Goal: Task Accomplishment & Management: Manage account settings

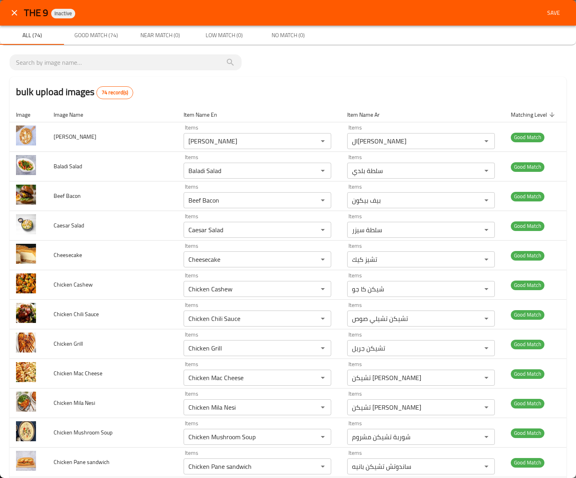
click at [544, 10] on span "Save" at bounding box center [553, 13] width 19 height 10
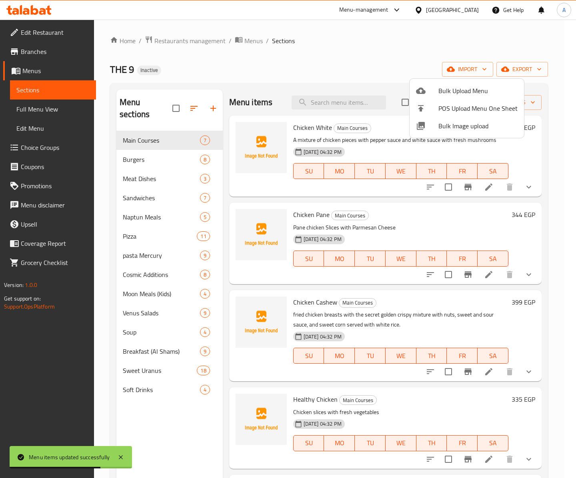
click at [161, 182] on div at bounding box center [288, 239] width 576 height 478
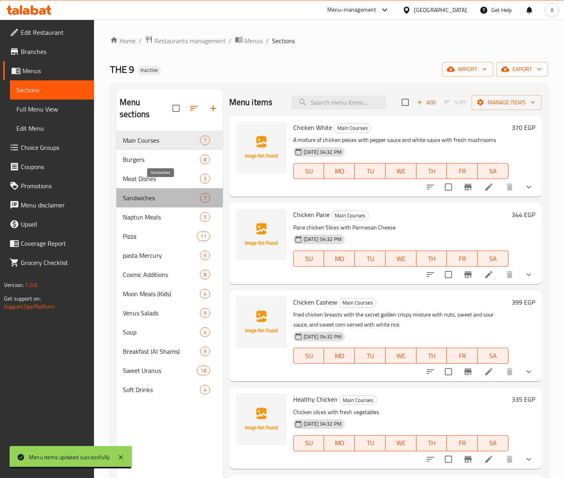
click at [158, 193] on span "Sandwiches" at bounding box center [161, 198] width 77 height 10
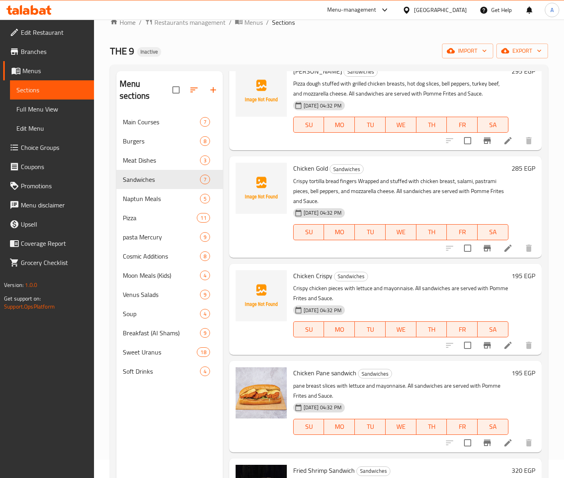
scroll to position [114, 0]
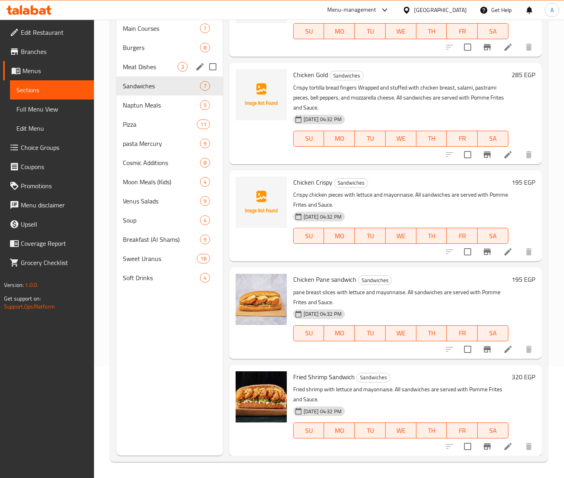
click at [159, 57] on div "Meat Dishes 3" at bounding box center [169, 66] width 106 height 19
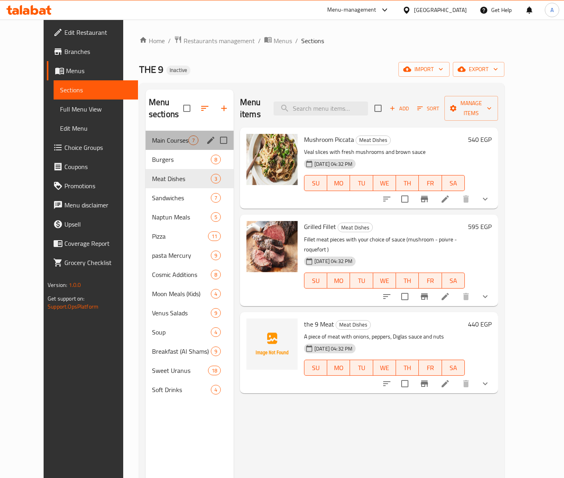
click at [174, 131] on div "Main Courses 7" at bounding box center [190, 140] width 88 height 19
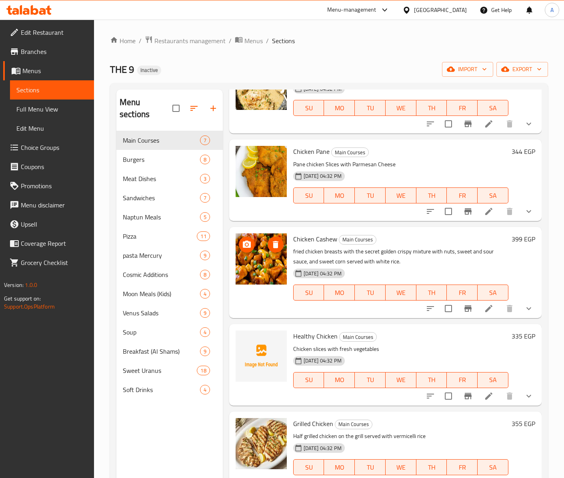
scroll to position [173, 0]
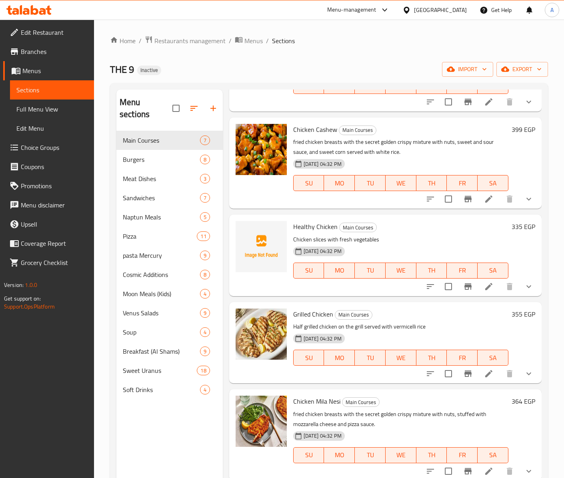
click at [300, 230] on span "Healthy Chicken" at bounding box center [315, 227] width 44 height 12
copy span "Healthy"
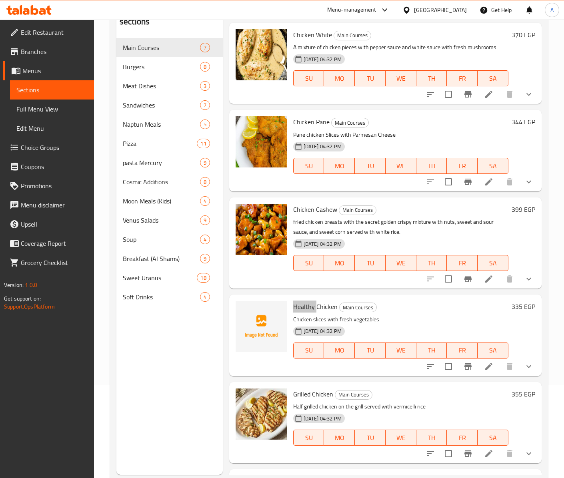
scroll to position [0, 0]
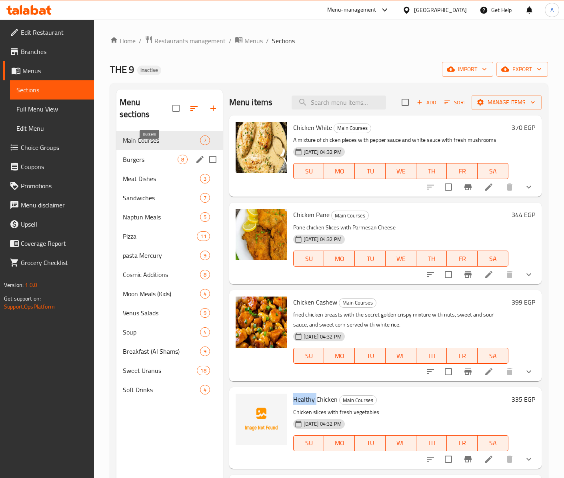
click at [150, 155] on span "Burgers" at bounding box center [150, 160] width 55 height 10
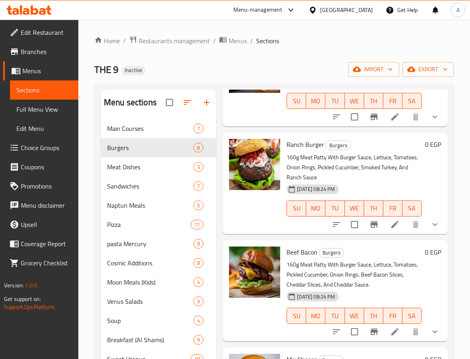
scroll to position [330, 0]
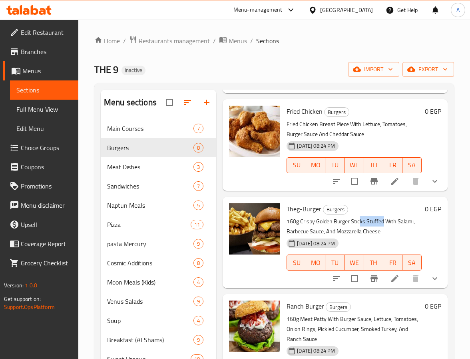
drag, startPoint x: 359, startPoint y: 223, endPoint x: 383, endPoint y: 225, distance: 24.0
click at [383, 225] on p "160g Crispy Golden Burger Sticks Stuffed With Salami, Barbecue Sauce, And Mozza…" at bounding box center [354, 226] width 135 height 20
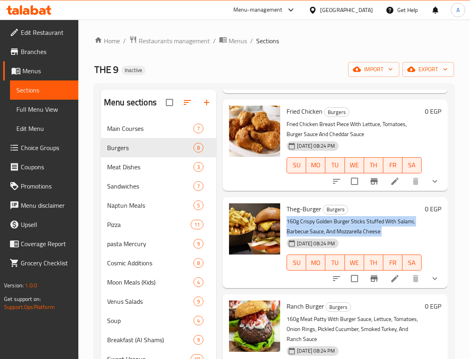
click at [383, 225] on p "160g Crispy Golden Burger Sticks Stuffed With Salami, Barbecue Sauce, And Mozza…" at bounding box center [354, 226] width 135 height 20
click at [392, 231] on p "160g Crispy Golden Burger Sticks Stuffed With Salami, Barbecue Sauce, And Mozza…" at bounding box center [354, 226] width 135 height 20
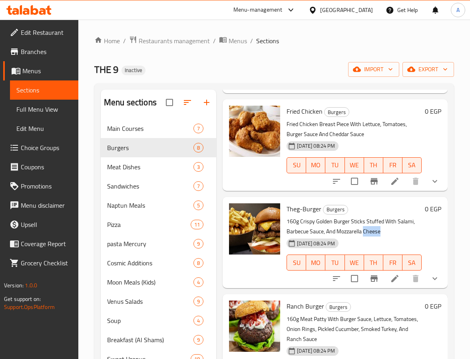
click at [392, 231] on p "160g Crispy Golden Burger Sticks Stuffed With Salami, Barbecue Sauce, And Mozza…" at bounding box center [354, 226] width 135 height 20
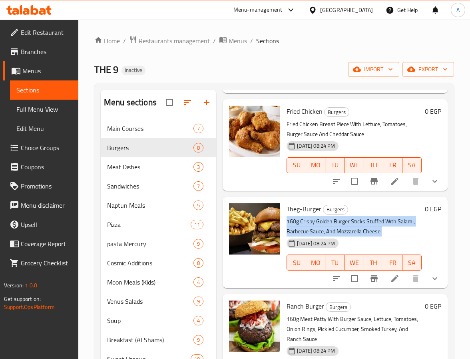
click at [392, 231] on p "160g Crispy Golden Burger Sticks Stuffed With Salami, Barbecue Sauce, And Mozza…" at bounding box center [354, 226] width 135 height 20
click at [430, 274] on icon "show more" at bounding box center [435, 279] width 10 height 10
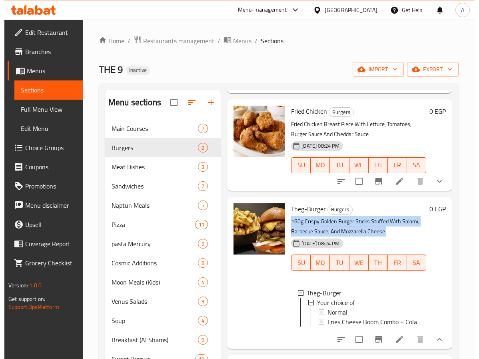
scroll to position [390, 0]
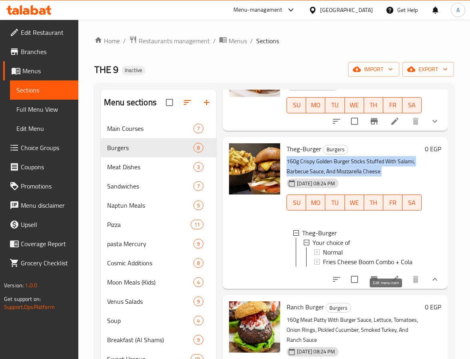
click at [390, 284] on icon at bounding box center [395, 279] width 10 height 10
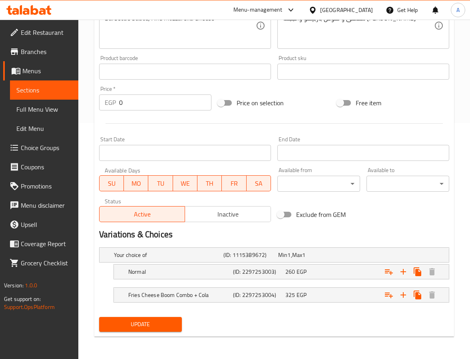
scroll to position [237, 0]
click at [234, 299] on h5 "(ID: 2297253004)" at bounding box center [257, 295] width 49 height 8
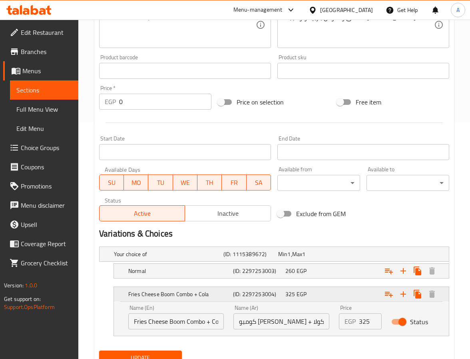
click at [234, 298] on h5 "(ID: 2297253004)" at bounding box center [257, 294] width 49 height 8
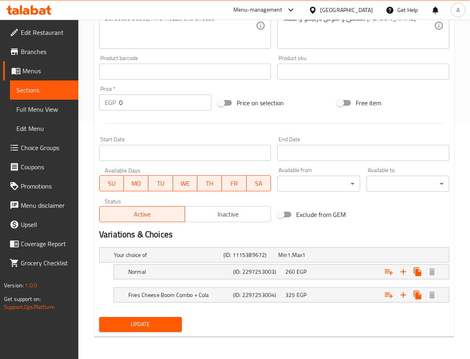
click at [245, 332] on div "Update" at bounding box center [274, 324] width 357 height 21
click at [220, 259] on div "Your choice of" at bounding box center [167, 254] width 110 height 11
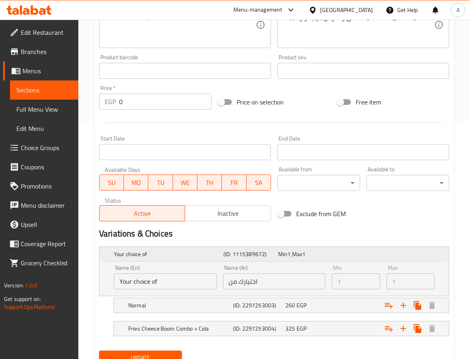
click at [220, 259] on div "Your choice of" at bounding box center [167, 253] width 110 height 11
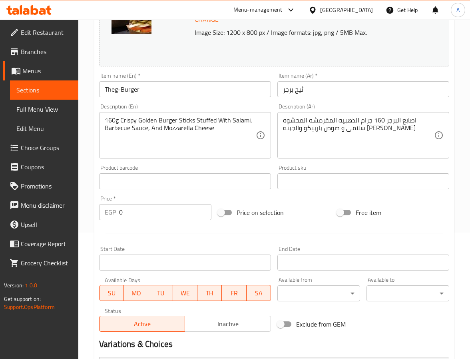
scroll to position [0, 0]
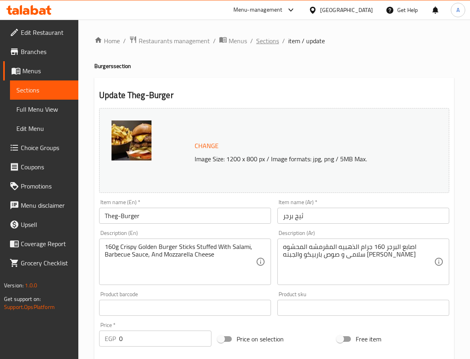
click at [263, 43] on span "Sections" at bounding box center [267, 41] width 23 height 10
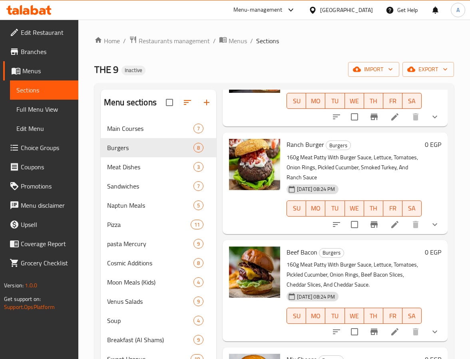
scroll to position [112, 0]
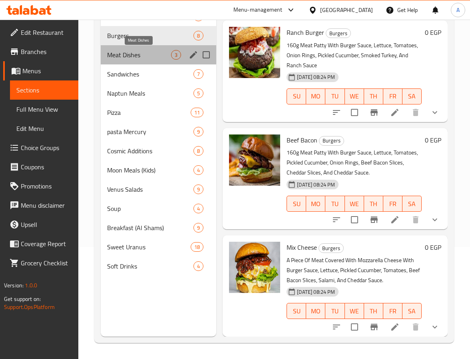
click at [125, 53] on span "Meat Dishes" at bounding box center [139, 55] width 64 height 10
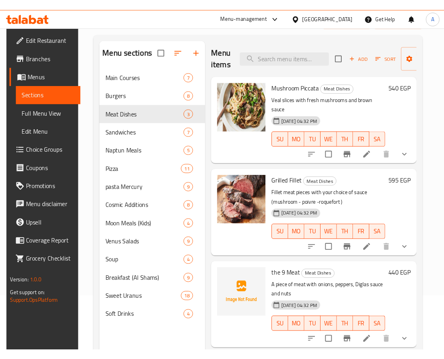
scroll to position [112, 0]
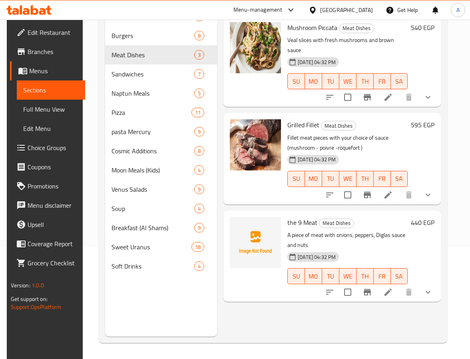
click at [291, 216] on span "the 9 Meat" at bounding box center [303, 222] width 30 height 12
click at [298, 216] on span "the 9 Meat" at bounding box center [303, 222] width 30 height 12
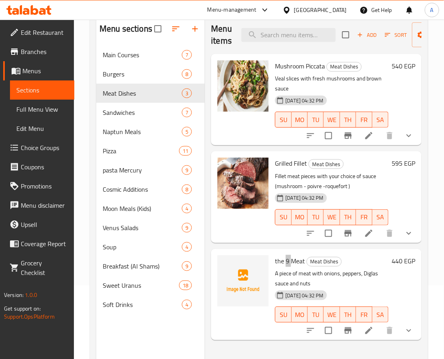
scroll to position [0, 0]
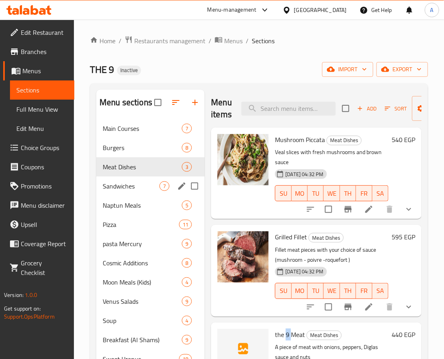
click at [164, 180] on div "Sandwiches 7" at bounding box center [150, 185] width 108 height 19
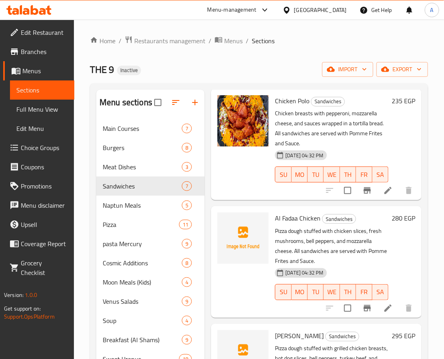
scroll to position [60, 0]
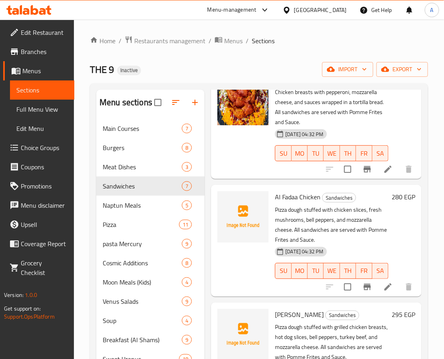
click at [288, 201] on span "Al Fadaa Chicken" at bounding box center [298, 197] width 46 height 12
copy span "Fadaa"
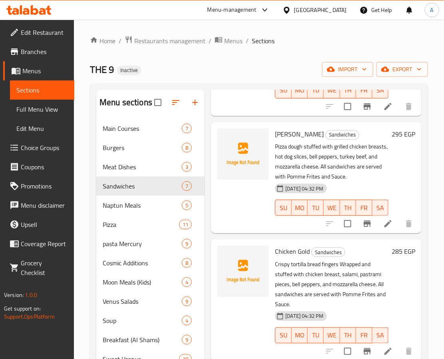
scroll to position [240, 0]
click at [287, 132] on span "Mozannab Haley" at bounding box center [299, 134] width 49 height 12
copy span "Mozannab"
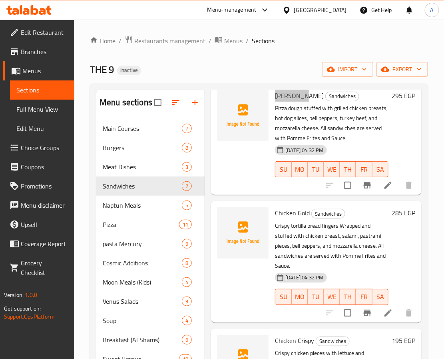
scroll to position [300, 0]
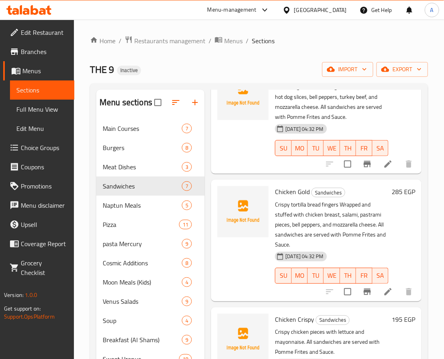
click at [280, 194] on span "Chicken Gold" at bounding box center [292, 192] width 35 height 12
copy span "Chicken"
click at [309, 192] on span "Chicken Gold" at bounding box center [292, 192] width 35 height 12
click at [301, 192] on span "Chicken Gold" at bounding box center [292, 192] width 35 height 12
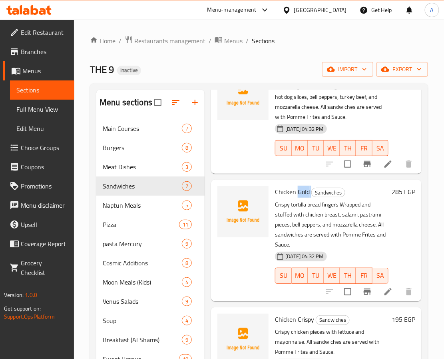
click at [301, 192] on span "Chicken Gold" at bounding box center [292, 192] width 35 height 12
copy h6 "Gold"
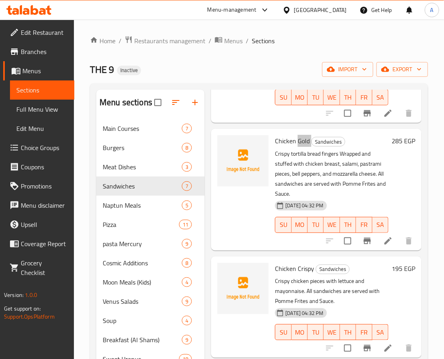
scroll to position [483, 0]
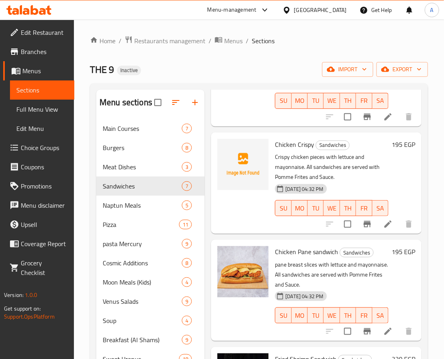
click at [312, 139] on span "Chicken Crispy" at bounding box center [294, 144] width 39 height 12
copy h6 "Crispy"
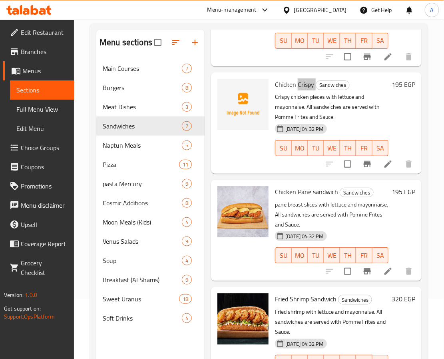
scroll to position [112, 0]
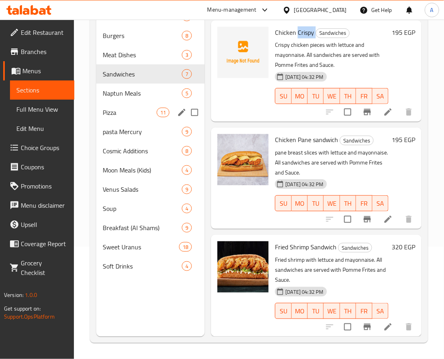
click at [132, 96] on span "Naptun Meals" at bounding box center [142, 93] width 79 height 10
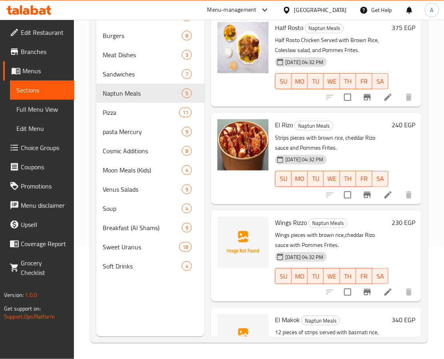
click at [289, 220] on span "Wings Rizzo" at bounding box center [291, 222] width 32 height 12
click at [302, 221] on span "Wings Rizzo" at bounding box center [291, 222] width 32 height 12
copy h6 "Rizzo"
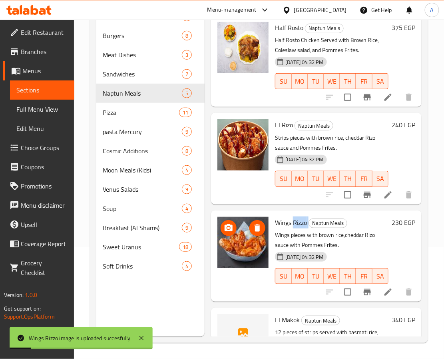
scroll to position [168, 0]
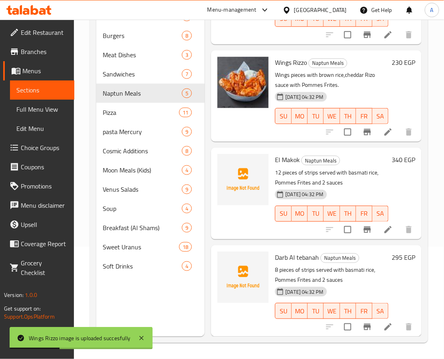
click at [286, 154] on span "El Makok" at bounding box center [287, 160] width 25 height 12
copy span "Makok"
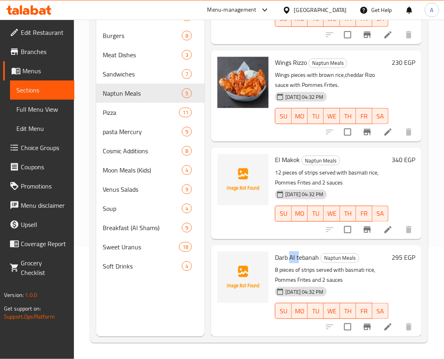
drag, startPoint x: 289, startPoint y: 246, endPoint x: 298, endPoint y: 246, distance: 8.8
click at [298, 251] on span "Darb Al tebanah" at bounding box center [297, 257] width 44 height 12
click at [292, 251] on span "Darb Al tebanah" at bounding box center [297, 257] width 44 height 12
click at [309, 251] on span "Darb Al tebanah" at bounding box center [297, 257] width 44 height 12
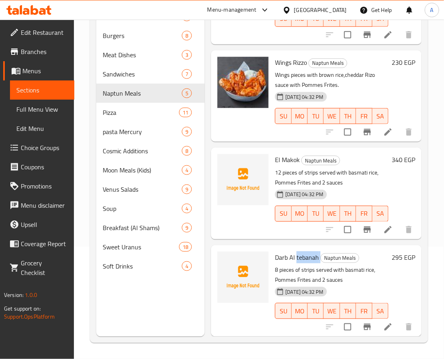
copy h6 "tebanah"
click at [126, 110] on span "Pizza" at bounding box center [130, 113] width 54 height 10
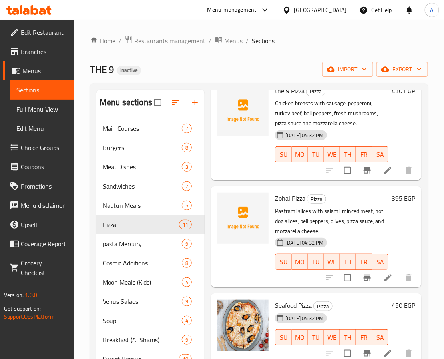
scroll to position [420, 0]
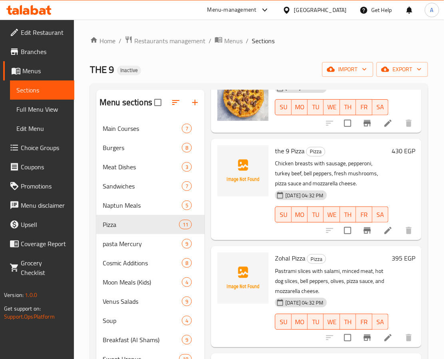
click at [294, 150] on span "the 9 Pizza" at bounding box center [290, 151] width 30 height 12
click at [287, 263] on span "Zohal Pizza" at bounding box center [290, 258] width 30 height 12
copy span "Zohal"
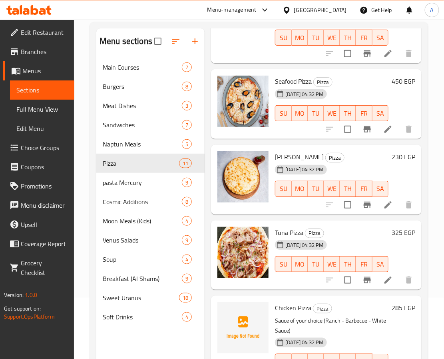
scroll to position [112, 0]
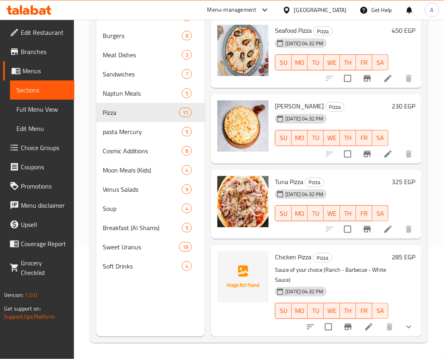
click at [293, 252] on span "Chicken Pizza" at bounding box center [293, 257] width 36 height 12
click at [302, 251] on span "Chicken Pizza" at bounding box center [293, 257] width 36 height 12
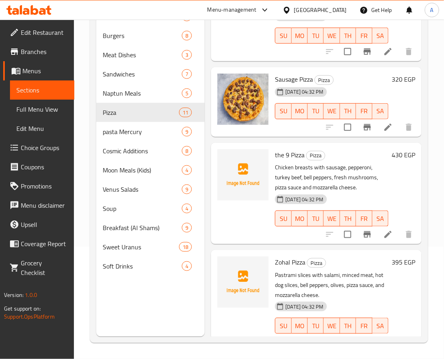
scroll to position [291, 0]
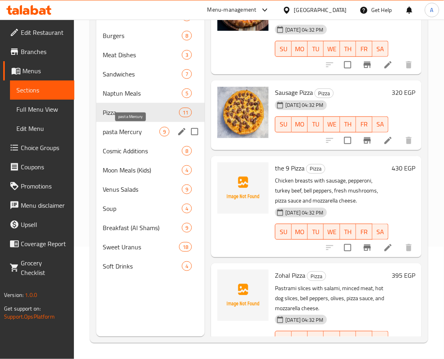
click at [119, 127] on span "pasta Mercury" at bounding box center [131, 132] width 57 height 10
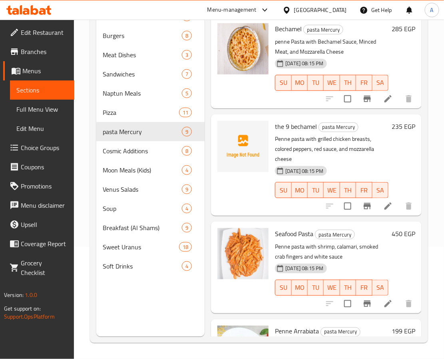
click at [298, 127] on span "the 9 bechamel" at bounding box center [296, 126] width 42 height 12
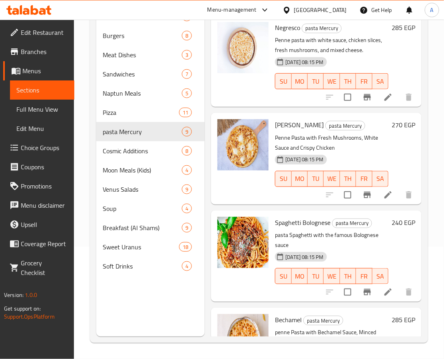
click at [282, 27] on span "Negresco" at bounding box center [287, 28] width 25 height 12
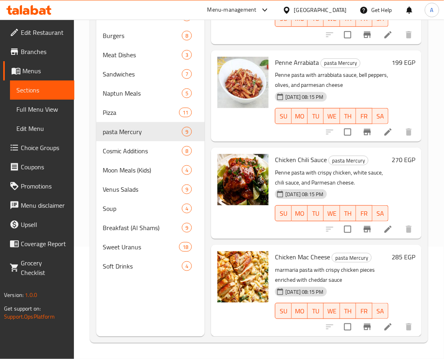
scroll to position [508, 0]
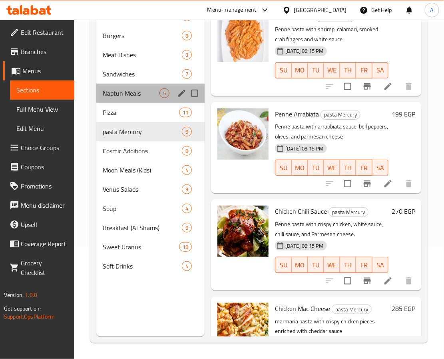
click at [114, 86] on div "Naptun Meals 5" at bounding box center [150, 93] width 108 height 19
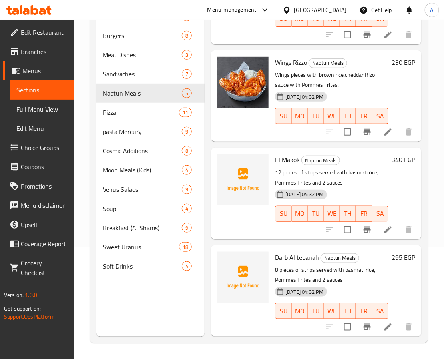
scroll to position [108, 0]
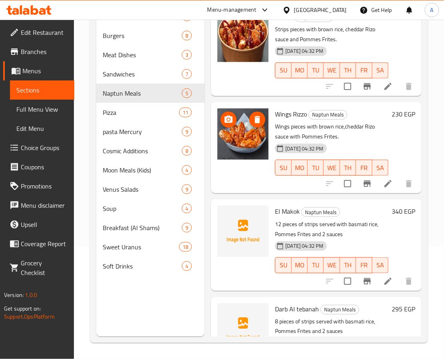
click at [248, 139] on img at bounding box center [243, 133] width 51 height 51
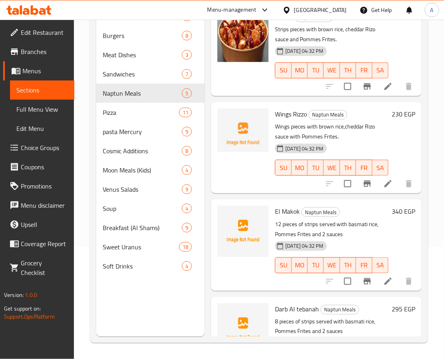
click at [282, 112] on span "Wings Rizzo" at bounding box center [291, 114] width 32 height 12
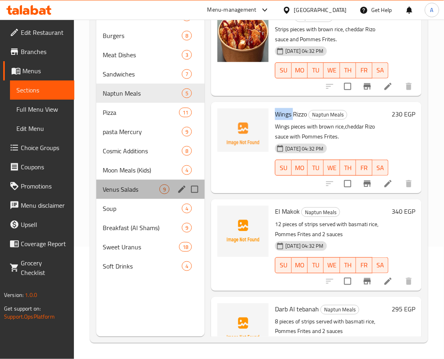
click at [130, 180] on div "Venus Salads 9" at bounding box center [150, 189] width 108 height 19
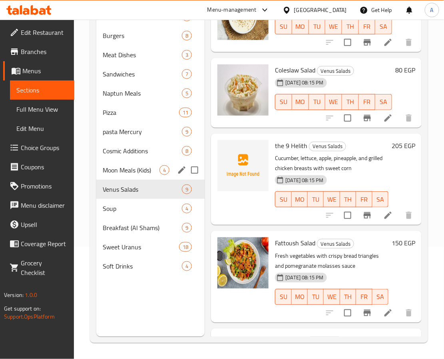
click at [150, 179] on div "Moon Meals (Kids) 4" at bounding box center [150, 169] width 108 height 19
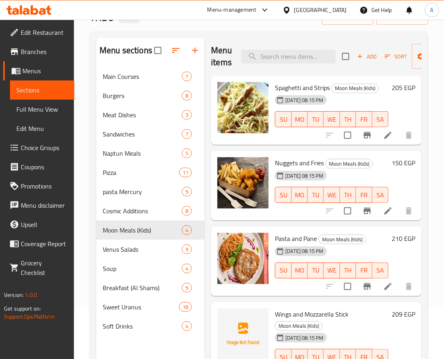
scroll to position [112, 0]
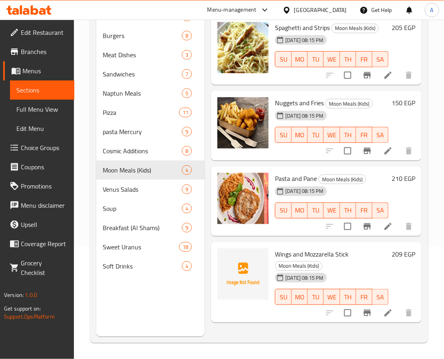
click at [281, 256] on span "Wings and Mozzarella Stick" at bounding box center [312, 254] width 74 height 12
click at [152, 193] on span "Venus Salads" at bounding box center [131, 189] width 57 height 10
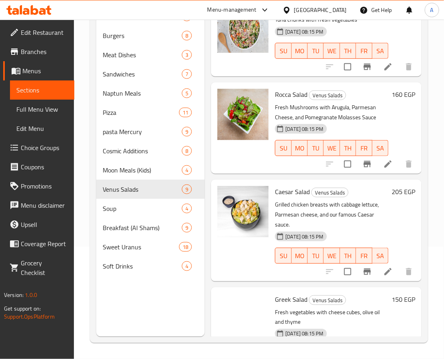
scroll to position [492, 0]
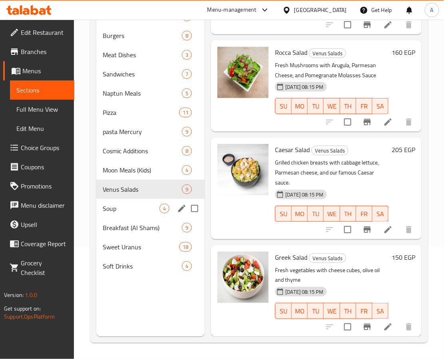
click at [156, 209] on span "Soup" at bounding box center [131, 209] width 57 height 10
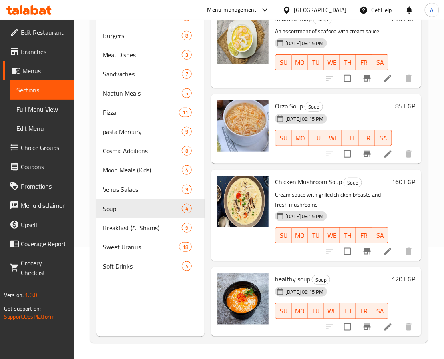
scroll to position [17, 0]
click at [130, 229] on span "Breakfast (Al Shams)" at bounding box center [131, 228] width 57 height 10
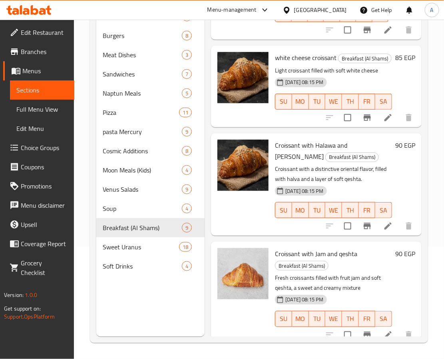
scroll to position [594, 0]
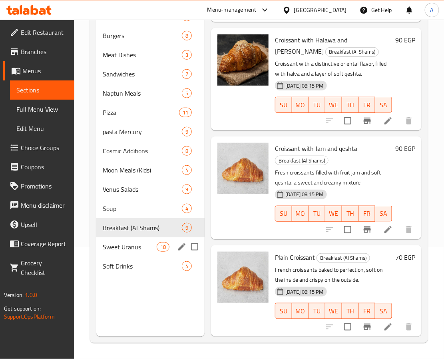
click at [144, 246] on span "Sweet Uranus" at bounding box center [130, 247] width 54 height 10
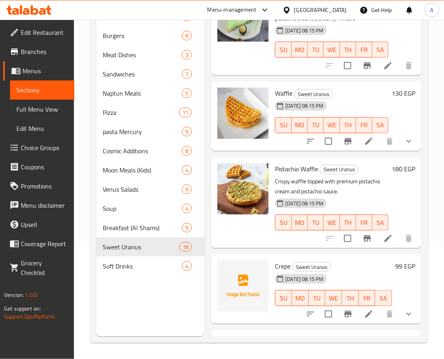
click at [279, 269] on div "Crepe Sweet Uranus 16-09-2025 08:15 PM SU MO TU WE TH FR SA" at bounding box center [334, 288] width 124 height 63
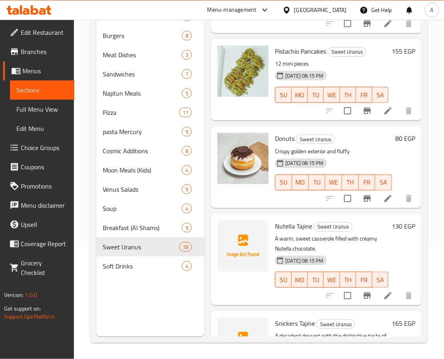
scroll to position [1314, 0]
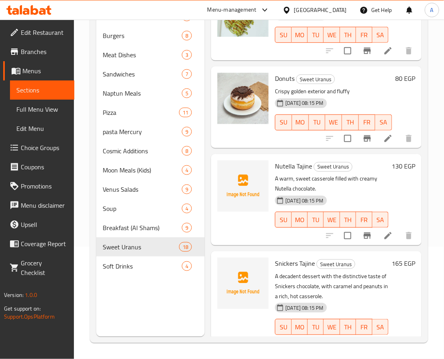
click at [280, 171] on span "Nutella Tajine" at bounding box center [293, 166] width 37 height 12
click at [218, 242] on div at bounding box center [243, 199] width 58 height 85
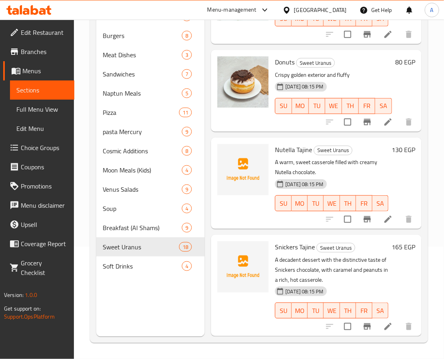
scroll to position [1348, 0]
click at [244, 225] on div "Menu items Add Sort Manage items Umm Ali Sweet Uranus An authentic Egyptian dis…" at bounding box center [313, 157] width 217 height 359
click at [292, 144] on span "Nutella Tajine" at bounding box center [293, 150] width 37 height 12
click at [288, 144] on span "Nutella Tajine" at bounding box center [293, 150] width 37 height 12
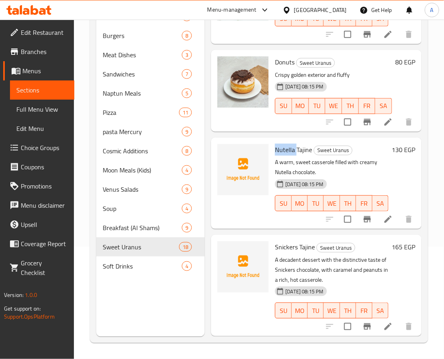
click at [288, 144] on span "Nutella Tajine" at bounding box center [293, 150] width 37 height 12
click at [364, 79] on div "16-09-2025 08:15 PM SU MO TU WE TH FR SA" at bounding box center [334, 100] width 124 height 43
click at [292, 241] on span "Snickers Tajine" at bounding box center [295, 247] width 40 height 12
click at [137, 270] on span "Soft Drinks" at bounding box center [131, 266] width 57 height 10
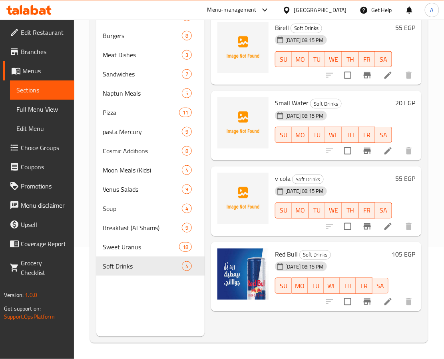
click at [282, 176] on span "v cola" at bounding box center [283, 178] width 16 height 12
click at [290, 101] on span "Small Water" at bounding box center [292, 103] width 34 height 12
click at [285, 102] on span "Small Water" at bounding box center [292, 103] width 34 height 12
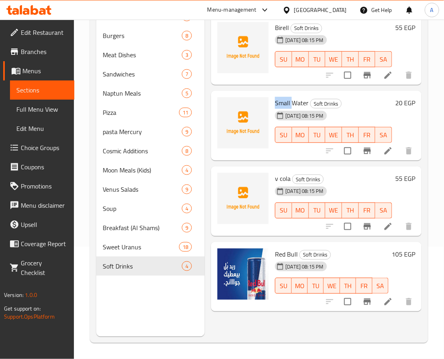
click at [285, 102] on span "Small Water" at bounding box center [292, 103] width 34 height 12
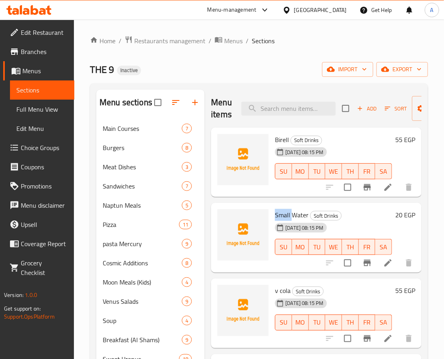
click at [298, 216] on span "Small Water" at bounding box center [292, 215] width 34 height 12
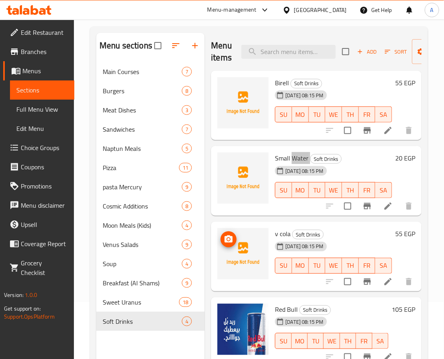
scroll to position [112, 0]
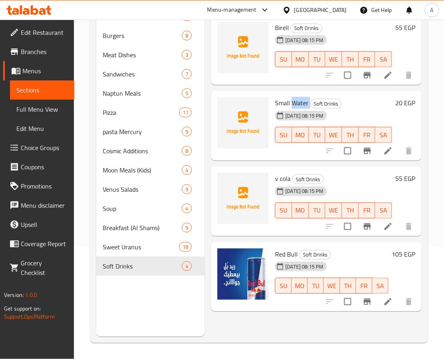
click at [22, 104] on span "Full Menu View" at bounding box center [42, 109] width 52 height 10
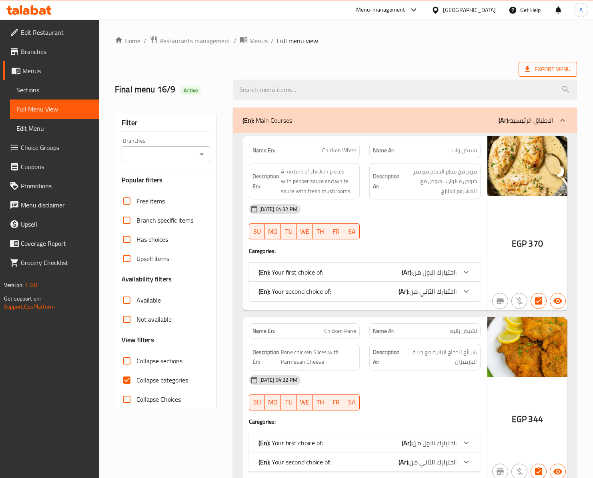
click at [525, 63] on span "Export Menu" at bounding box center [547, 69] width 58 height 15
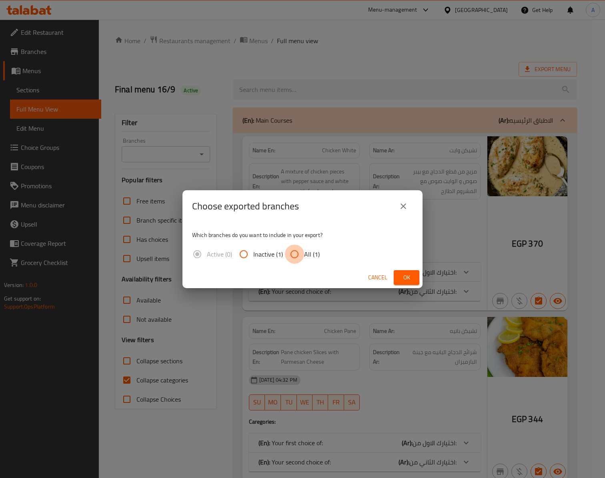
click at [297, 250] on input "All (1)" at bounding box center [294, 254] width 19 height 19
radio input "true"
click at [405, 276] on span "Ok" at bounding box center [406, 278] width 13 height 10
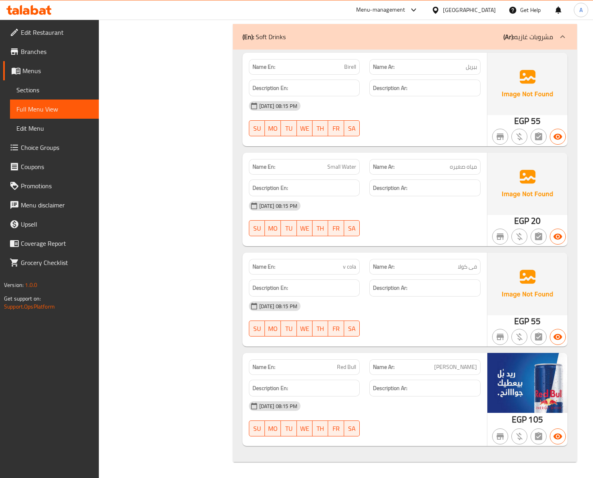
scroll to position [13848, 0]
click at [53, 129] on span "Edit Menu" at bounding box center [54, 129] width 76 height 10
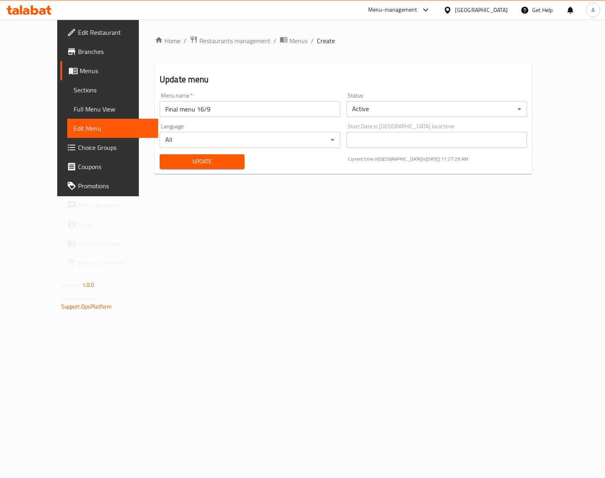
click at [74, 108] on span "Full Menu View" at bounding box center [113, 109] width 78 height 10
click at [74, 90] on span "Sections" at bounding box center [113, 90] width 78 height 10
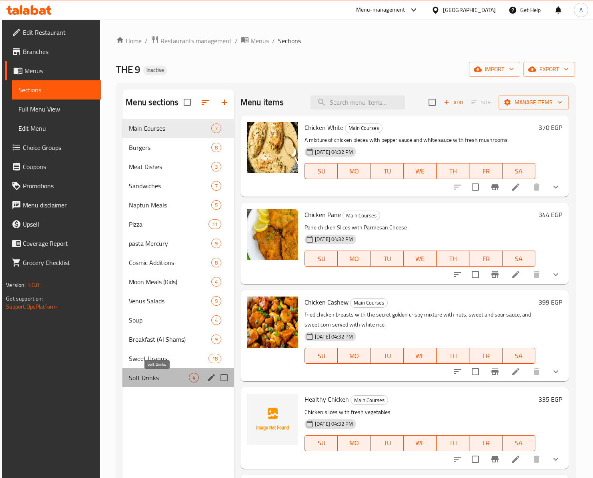
click at [171, 377] on span "Soft Drinks" at bounding box center [159, 378] width 60 height 10
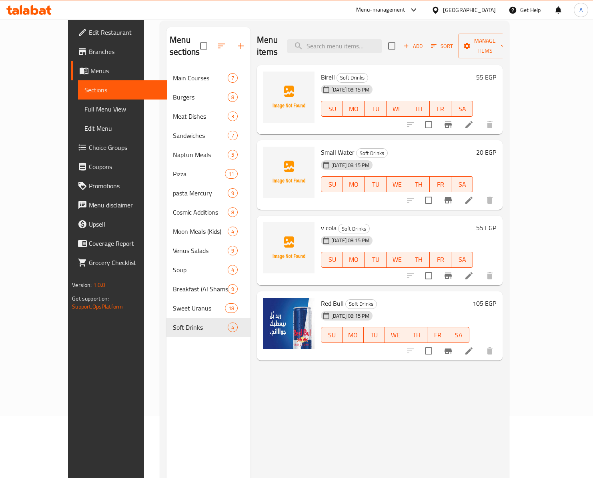
scroll to position [80, 0]
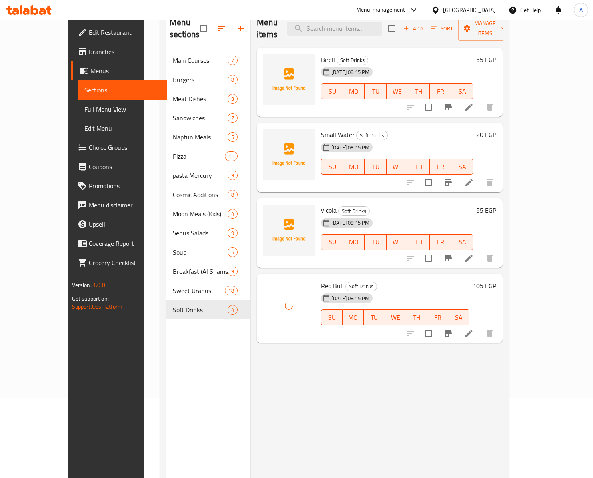
click at [321, 280] on span "Red Bull" at bounding box center [332, 286] width 23 height 12
click at [89, 37] on span "Edit Restaurant" at bounding box center [125, 33] width 72 height 10
